Goal: Information Seeking & Learning: Learn about a topic

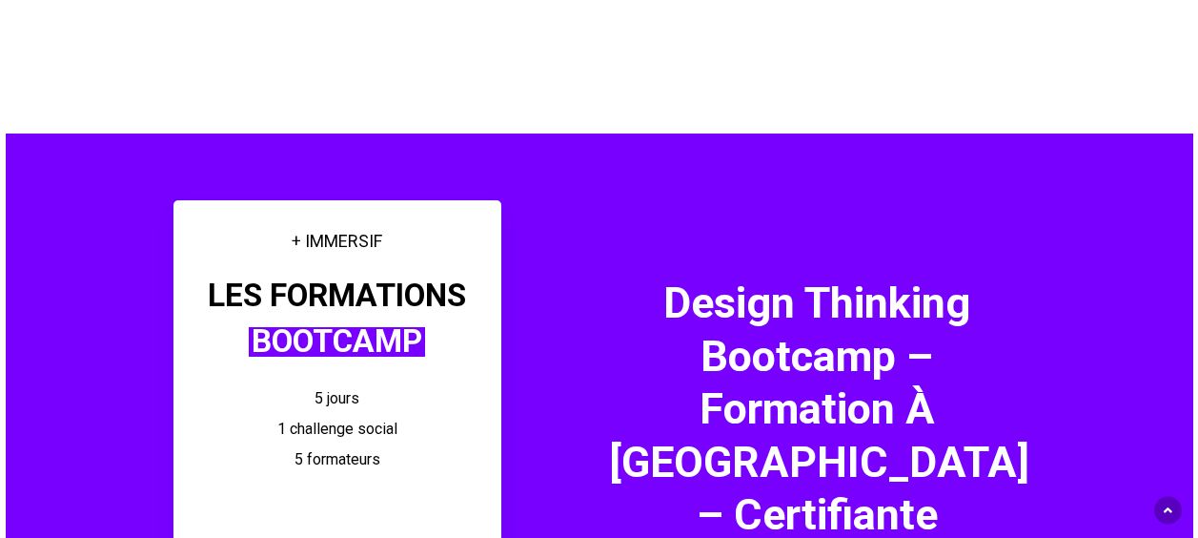
scroll to position [191, 0]
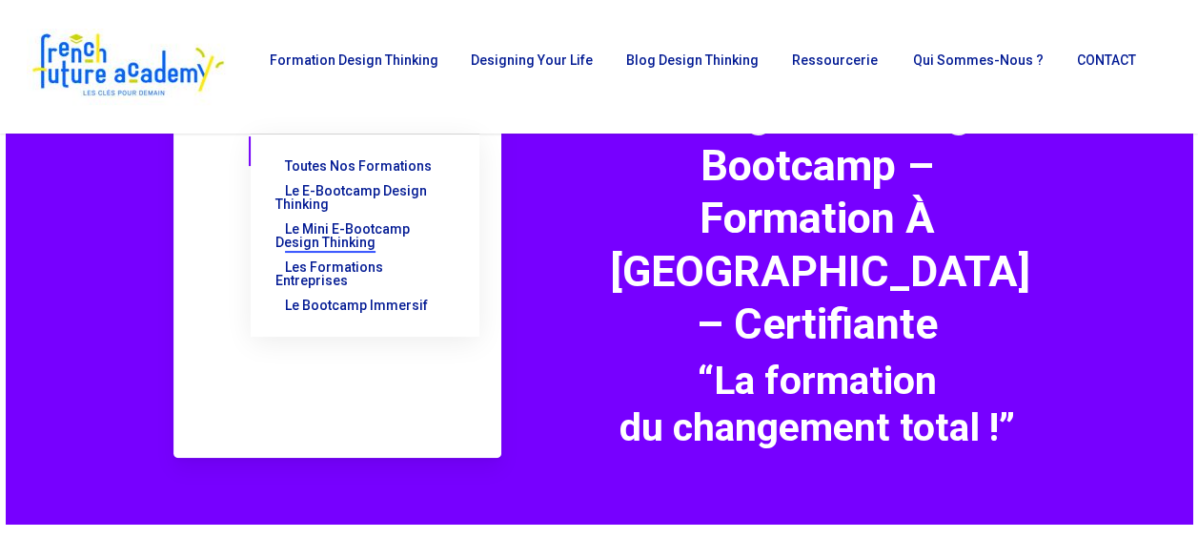
click at [351, 230] on span "Le Mini E-Bootcamp Design Thinking" at bounding box center [342, 235] width 134 height 29
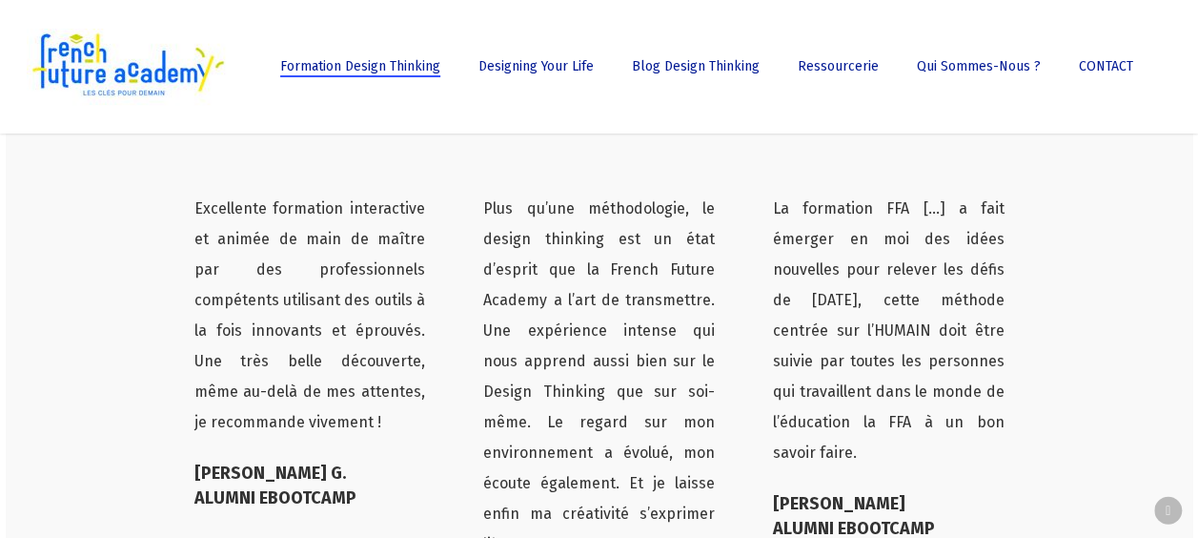
scroll to position [6195, 0]
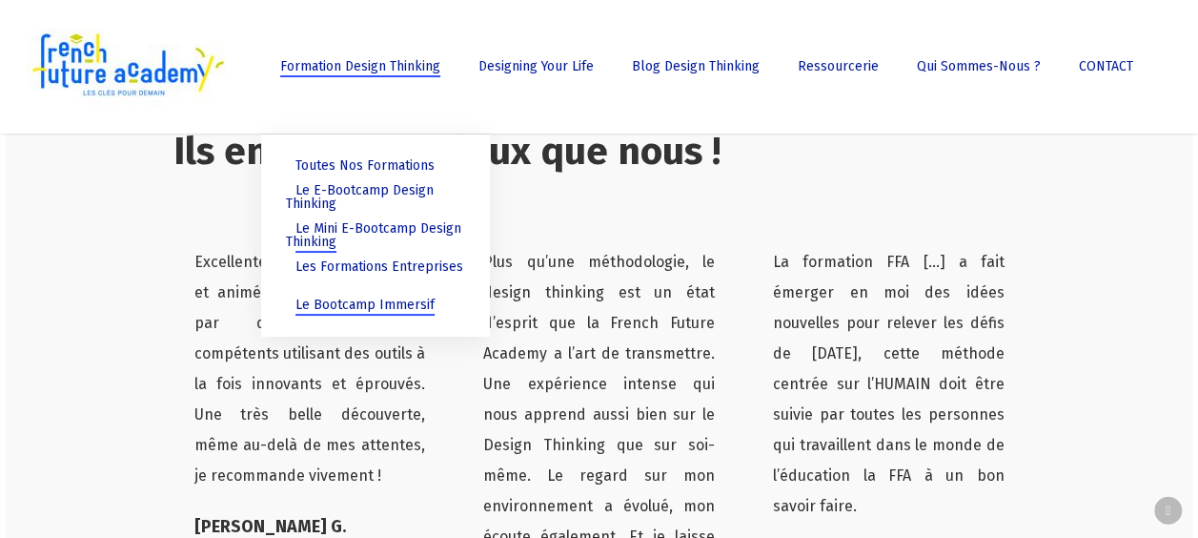
click at [352, 298] on span "Le Bootcamp Immersif" at bounding box center [364, 304] width 139 height 16
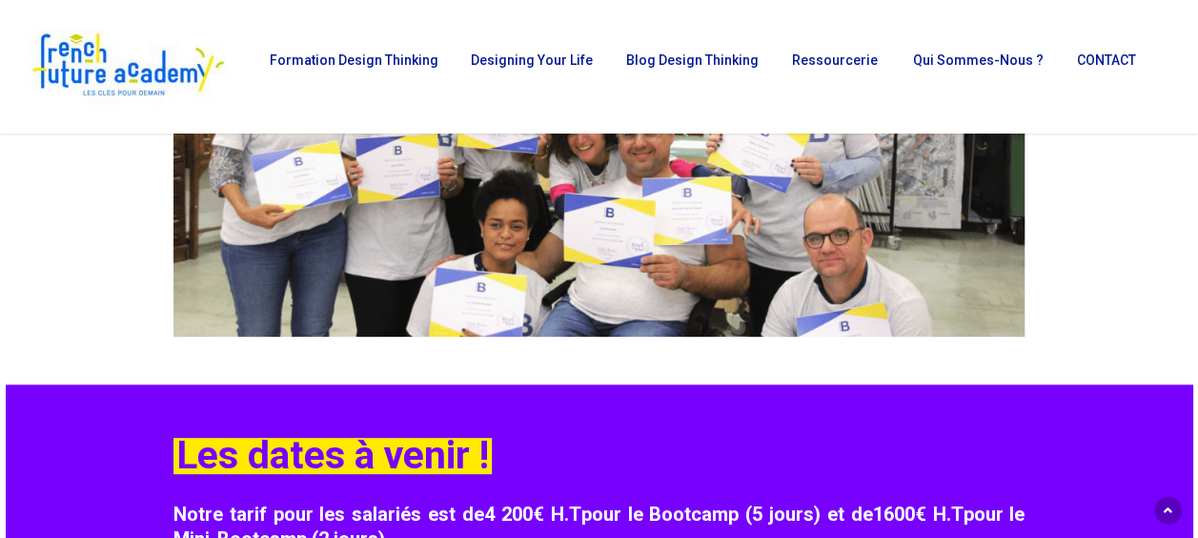
scroll to position [3717, 0]
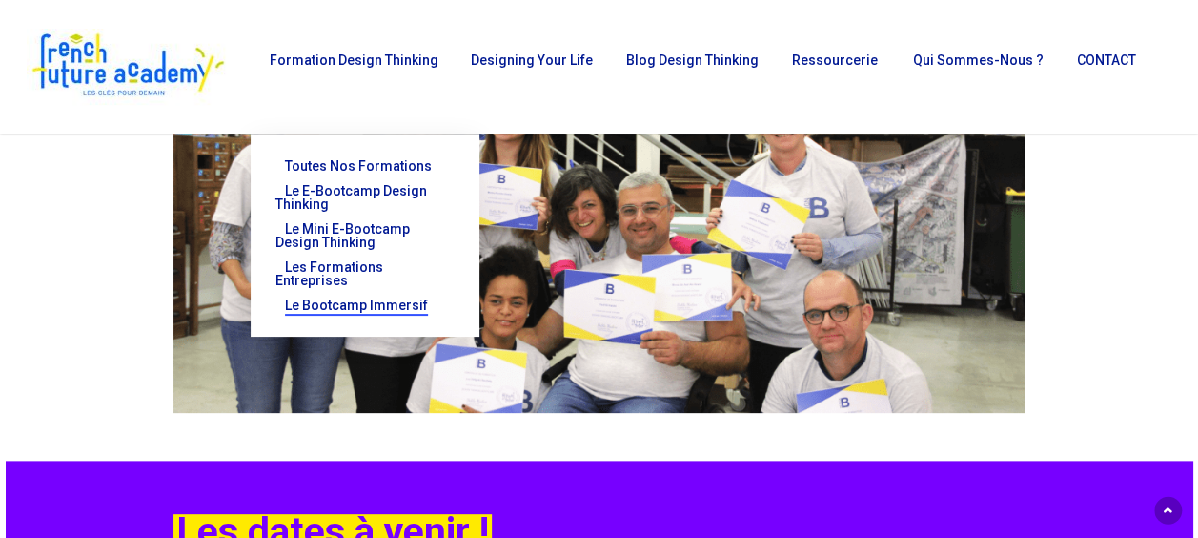
click at [356, 307] on span "Le Bootcamp Immersif" at bounding box center [356, 304] width 143 height 15
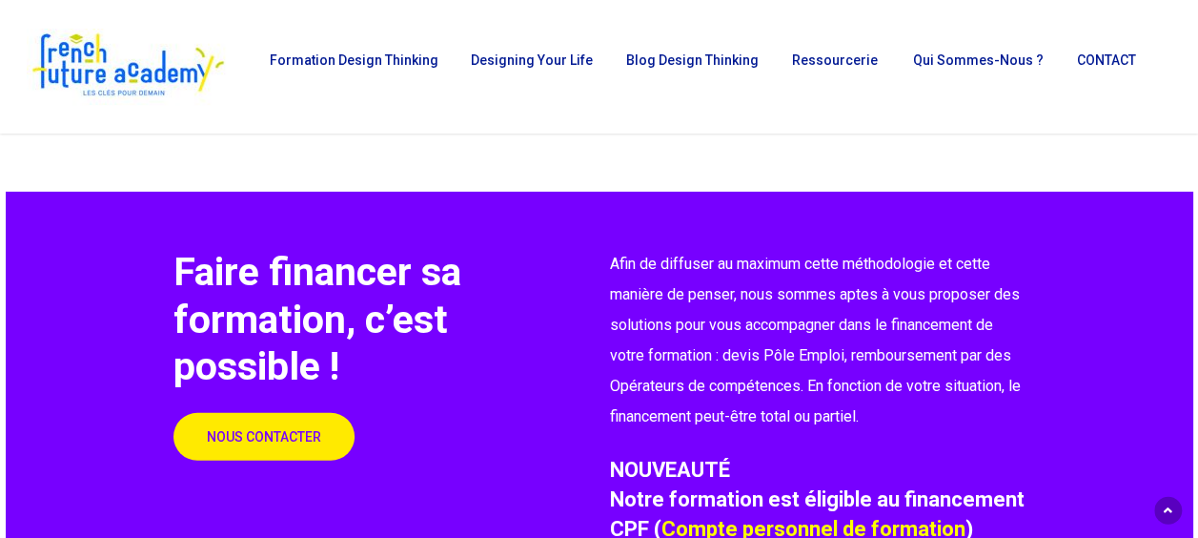
scroll to position [2192, 0]
